Goal: Share content

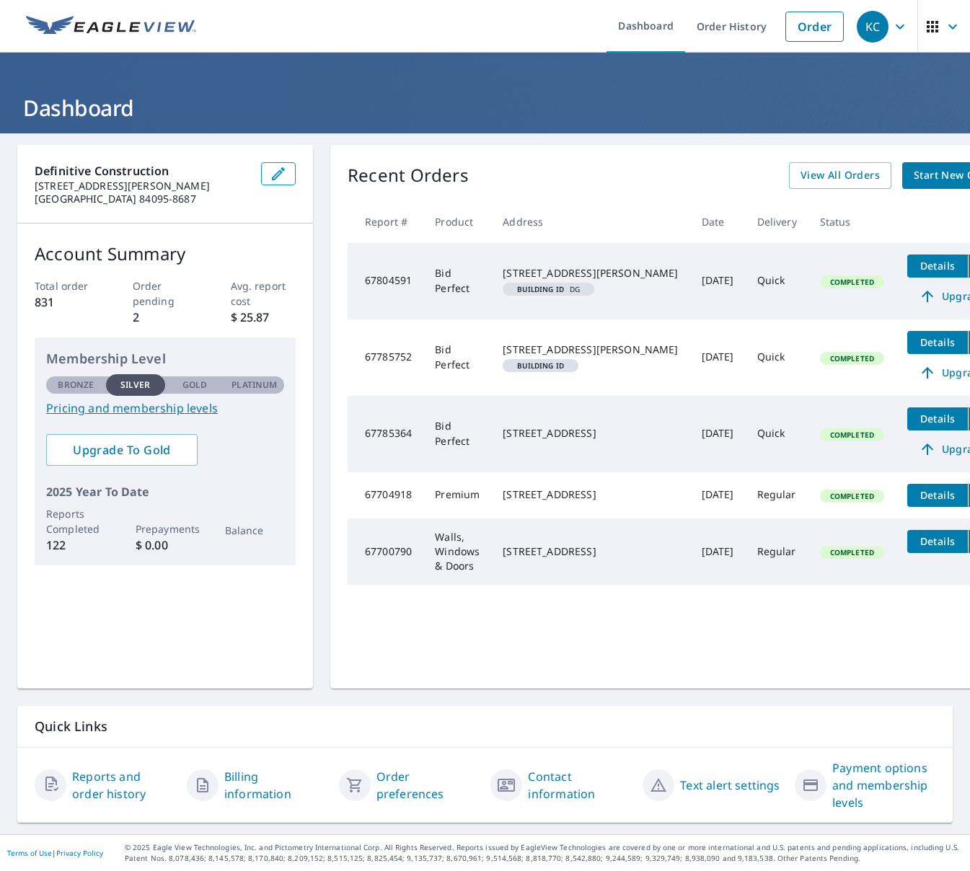
click at [916, 260] on span "Details" at bounding box center [937, 266] width 43 height 14
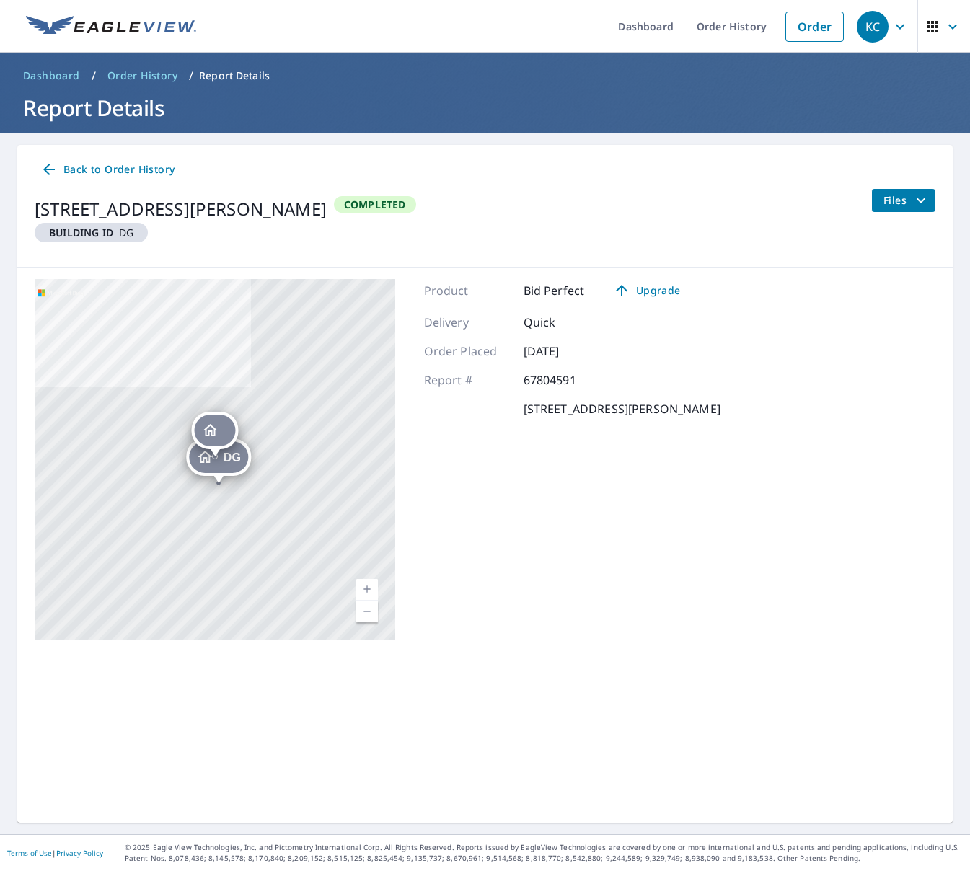
click at [906, 204] on span "Files" at bounding box center [906, 200] width 46 height 17
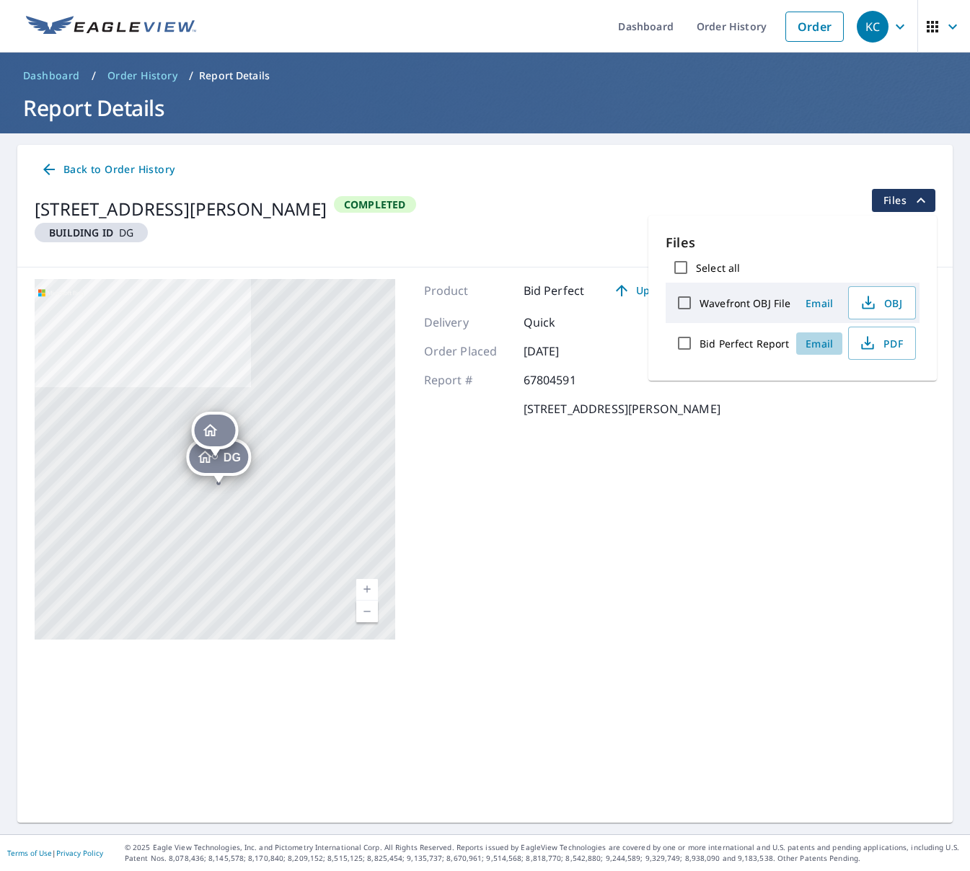
click at [816, 342] on span "Email" at bounding box center [819, 344] width 35 height 14
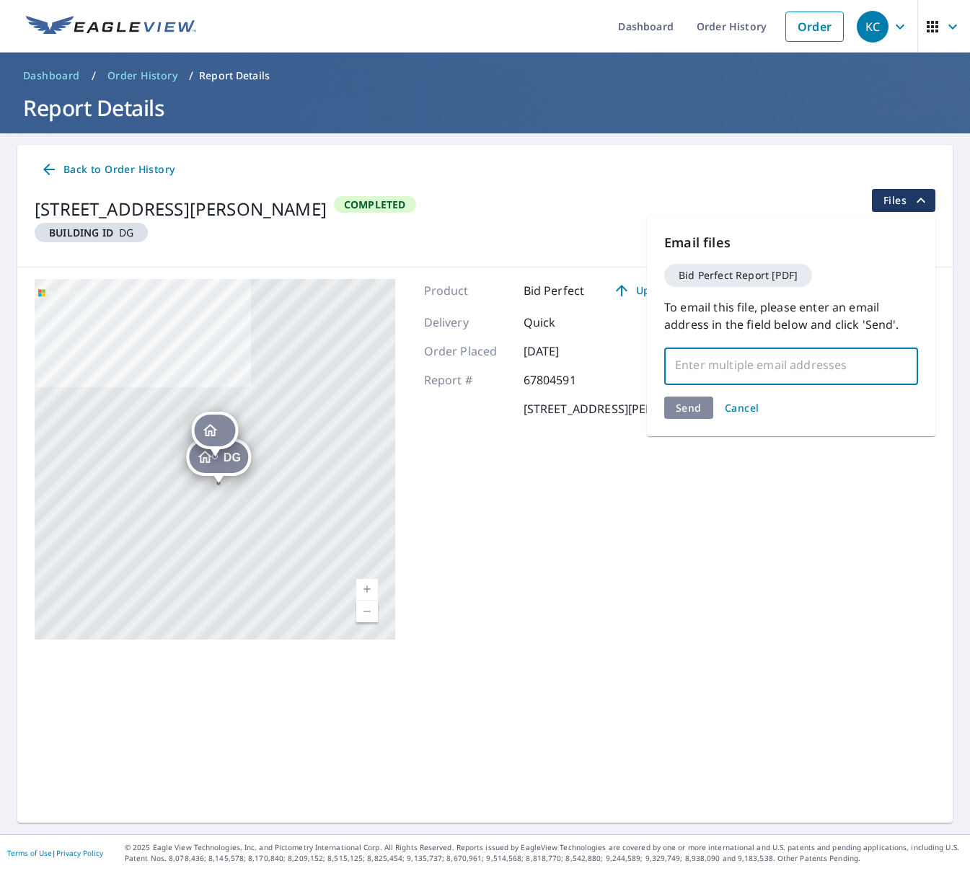
click at [743, 363] on input "text" at bounding box center [780, 364] width 219 height 27
type input "[PERSON_NAME]"
type input "[PERSON_NAME][EMAIL_ADDRESS][DOMAIN_NAME]"
click at [697, 410] on div "Email files Bid Perfect Report [PDF] To email this file, please enter an email …" at bounding box center [791, 326] width 288 height 221
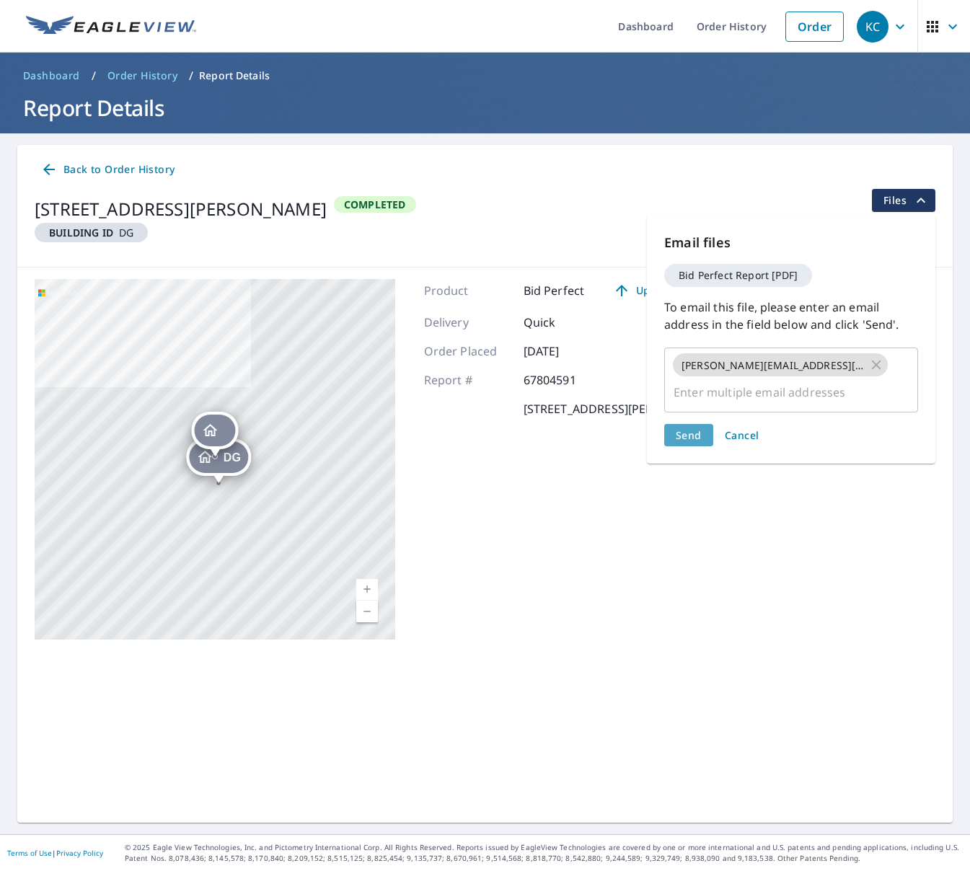
click at [695, 429] on span "Send" at bounding box center [689, 435] width 26 height 14
